Goal: Entertainment & Leisure: Consume media (video, audio)

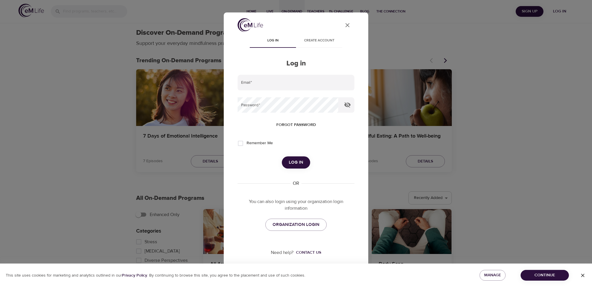
select select "recent"
click at [257, 83] on input "email" at bounding box center [296, 83] width 117 height 16
type input "[PERSON_NAME][EMAIL_ADDRESS][PERSON_NAME][DOMAIN_NAME]"
click at [303, 159] on span "Log in" at bounding box center [296, 163] width 14 height 8
select select "recommended"
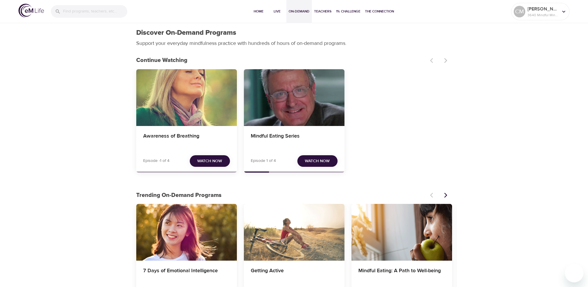
click at [208, 163] on span "Watch Now" at bounding box center [209, 160] width 25 height 7
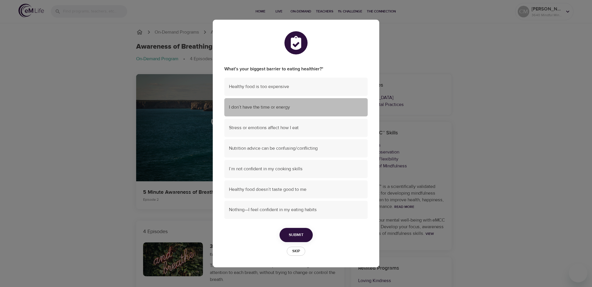
click at [287, 108] on span "I don’t have the time or energy" at bounding box center [296, 107] width 134 height 7
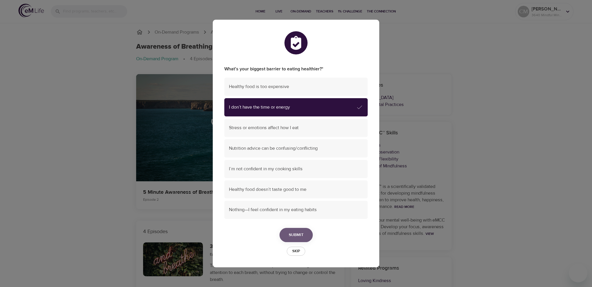
click at [291, 232] on span "Submit" at bounding box center [296, 234] width 15 height 7
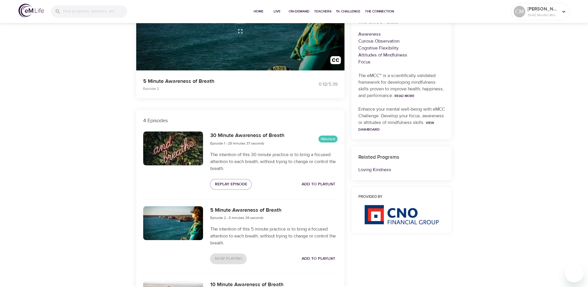
scroll to position [116, 0]
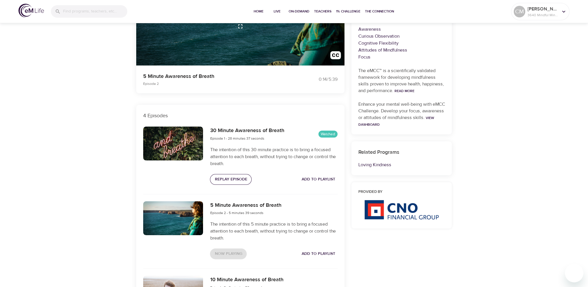
click at [233, 180] on span "Replay Episode" at bounding box center [231, 179] width 32 height 7
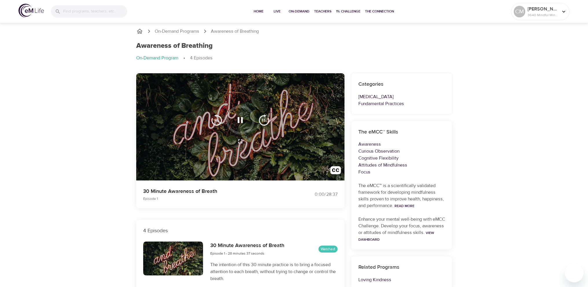
scroll to position [0, 0]
